Goal: Information Seeking & Learning: Learn about a topic

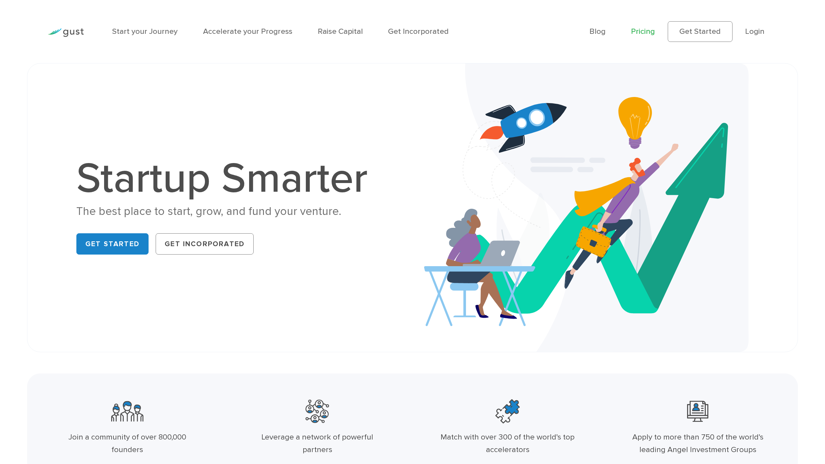
click at [644, 35] on link "Pricing" at bounding box center [643, 31] width 24 height 9
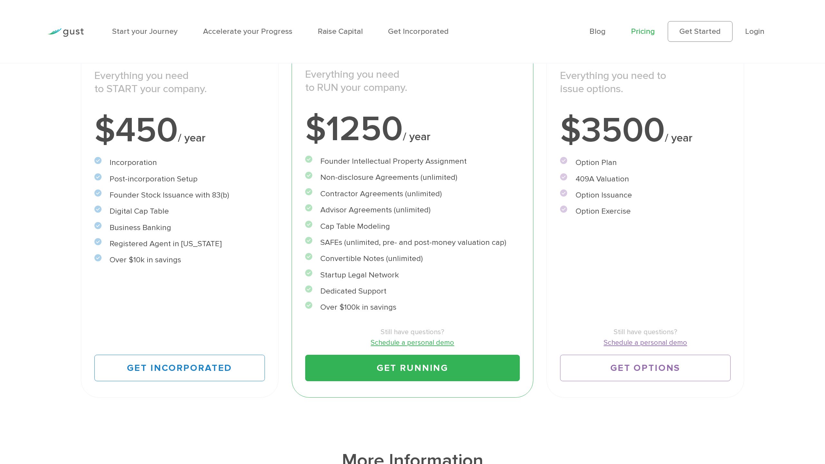
scroll to position [178, 0]
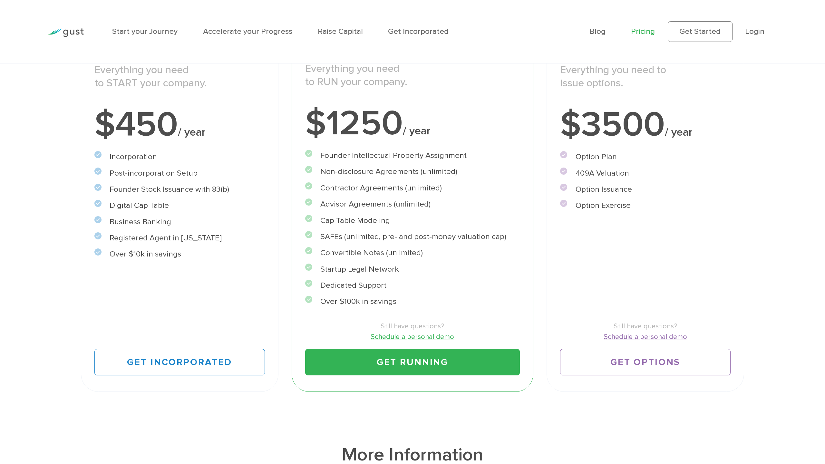
click at [432, 170] on li "Non-disclosure Agreements (unlimited)" at bounding box center [412, 172] width 215 height 12
click at [416, 184] on li "Contractor Agreements (unlimited)" at bounding box center [412, 188] width 215 height 12
click at [391, 216] on li "Cap Table Modeling" at bounding box center [412, 221] width 215 height 12
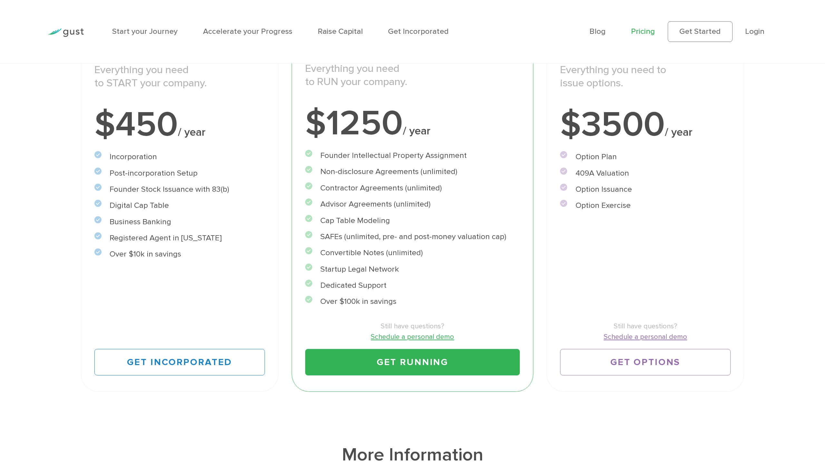
click at [391, 216] on li "Cap Table Modeling" at bounding box center [412, 221] width 215 height 12
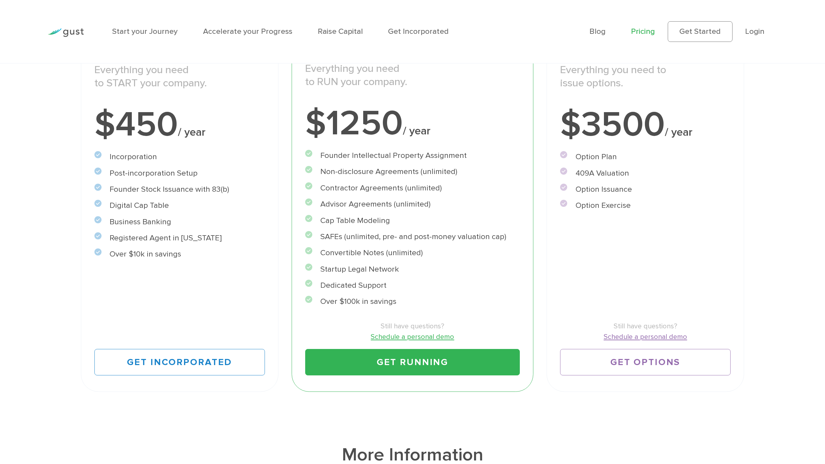
click at [391, 216] on li "Cap Table Modeling" at bounding box center [412, 221] width 215 height 12
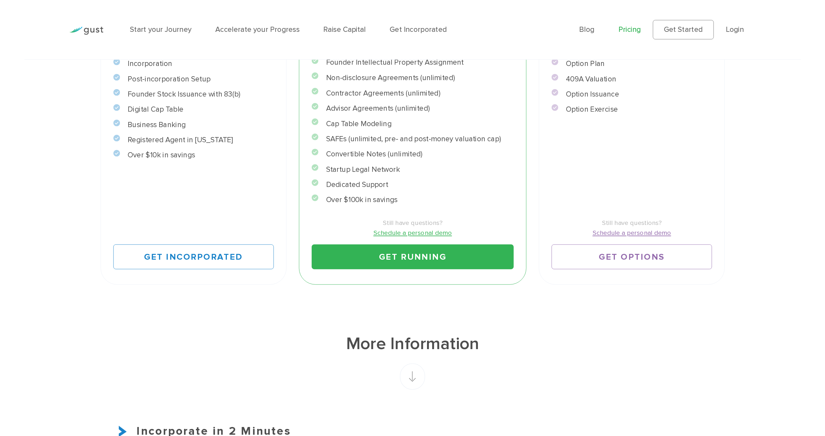
scroll to position [89, 0]
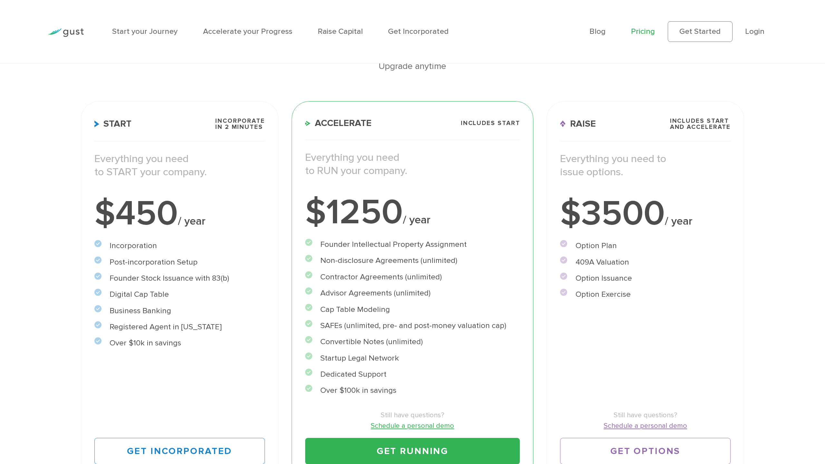
click at [71, 37] on img at bounding box center [66, 32] width 36 height 9
